Goal: Navigation & Orientation: Understand site structure

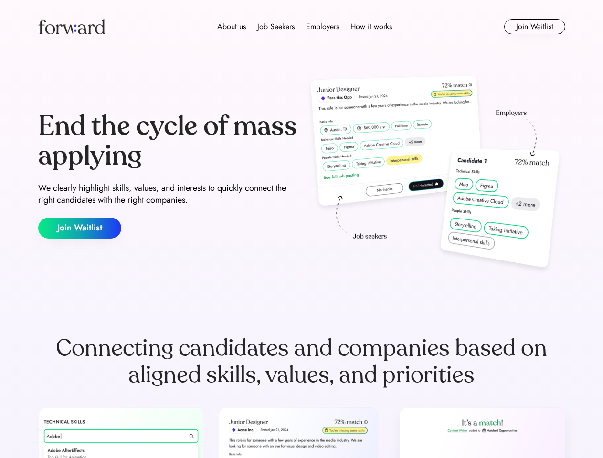
click at [301, 229] on div "End the cycle of mass applying We clearly highlight skills, values, and interes…" at bounding box center [301, 175] width 527 height 205
click at [302, 27] on div "About us Job Seekers Employers How it works" at bounding box center [304, 26] width 376 height 11
click at [72, 27] on img at bounding box center [71, 26] width 67 height 15
click at [304, 27] on div "About us Job Seekers Employers How it works" at bounding box center [304, 26] width 376 height 11
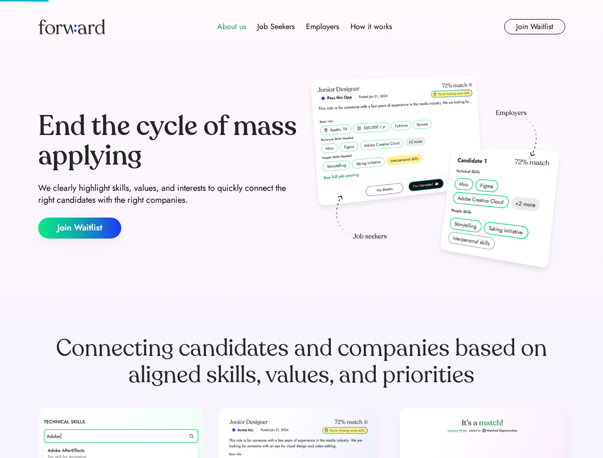
click at [231, 27] on div "About us" at bounding box center [231, 26] width 29 height 11
click at [276, 27] on div "Job Seekers" at bounding box center [275, 26] width 37 height 11
click at [322, 27] on div "Employers" at bounding box center [322, 26] width 33 height 11
click at [370, 27] on div "How it works" at bounding box center [371, 26] width 42 height 11
click at [534, 27] on button "Join Waitlist" at bounding box center [534, 26] width 61 height 15
